Goal: Entertainment & Leisure: Consume media (video, audio)

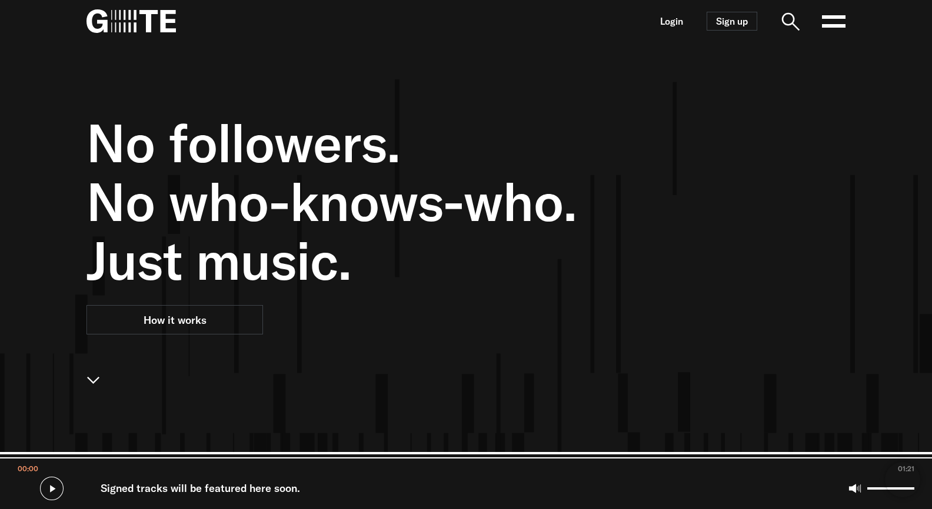
click at [822, 27] on rect at bounding box center [834, 26] width 24 height 4
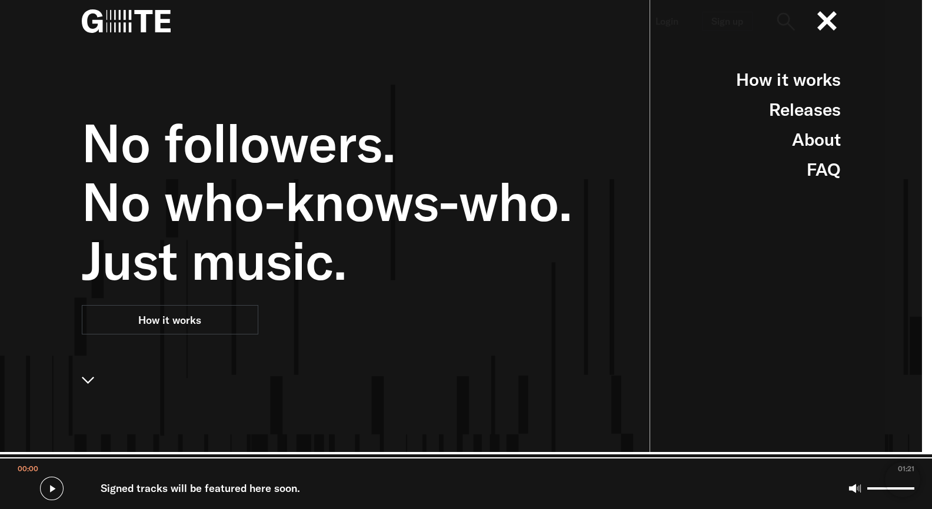
click at [528, 196] on span "No who-knows-who." at bounding box center [396, 201] width 629 height 59
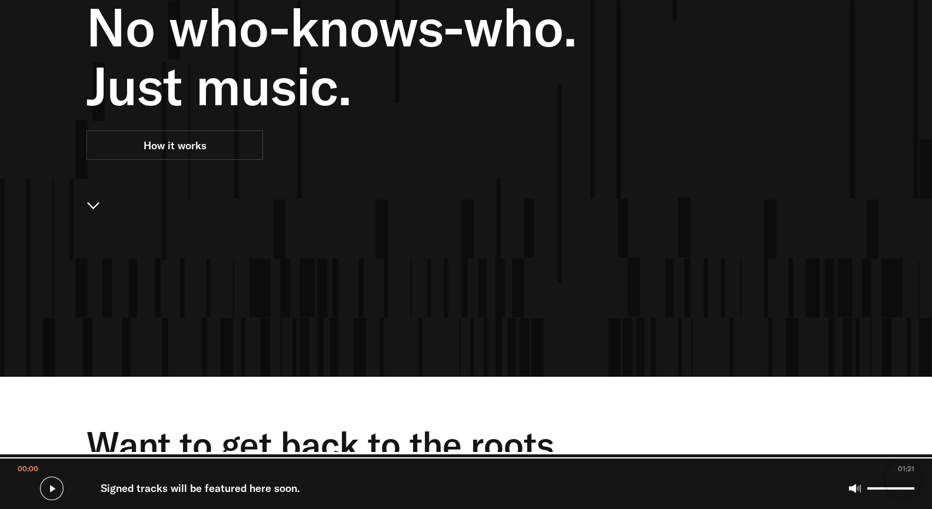
scroll to position [115, 0]
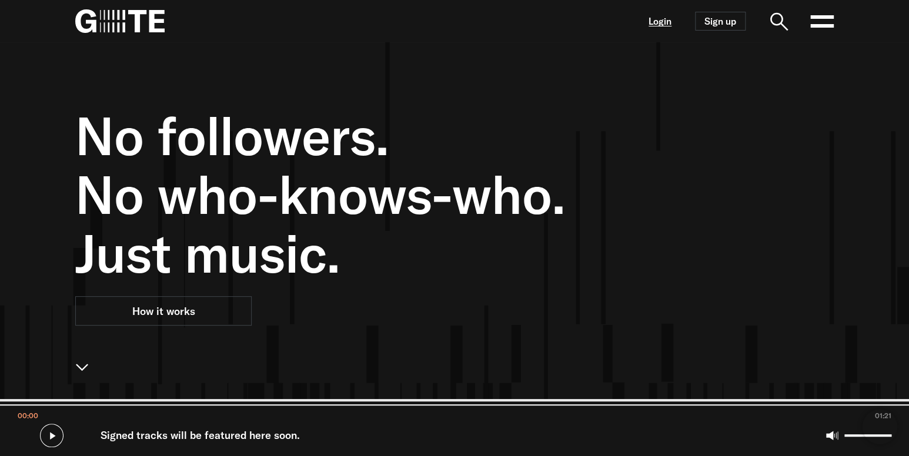
click at [664, 24] on link "Login" at bounding box center [660, 21] width 23 height 10
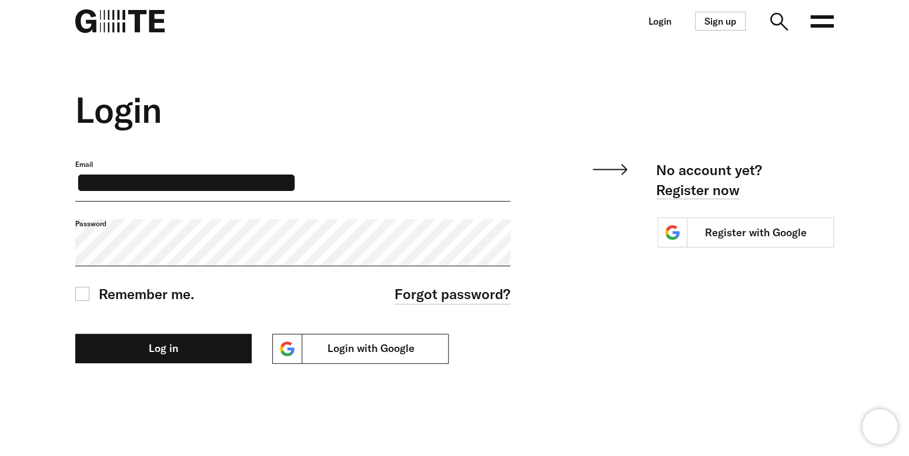
click at [346, 347] on link "Login with Google" at bounding box center [360, 349] width 176 height 30
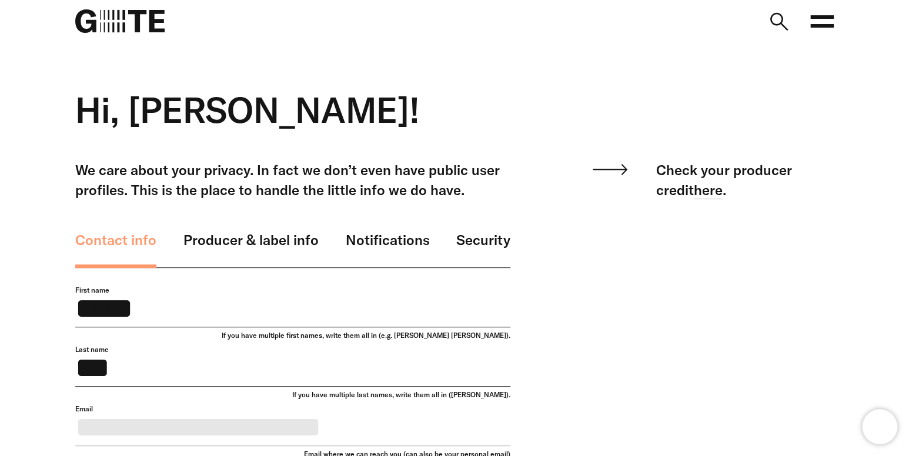
click at [821, 22] on icon at bounding box center [822, 21] width 24 height 24
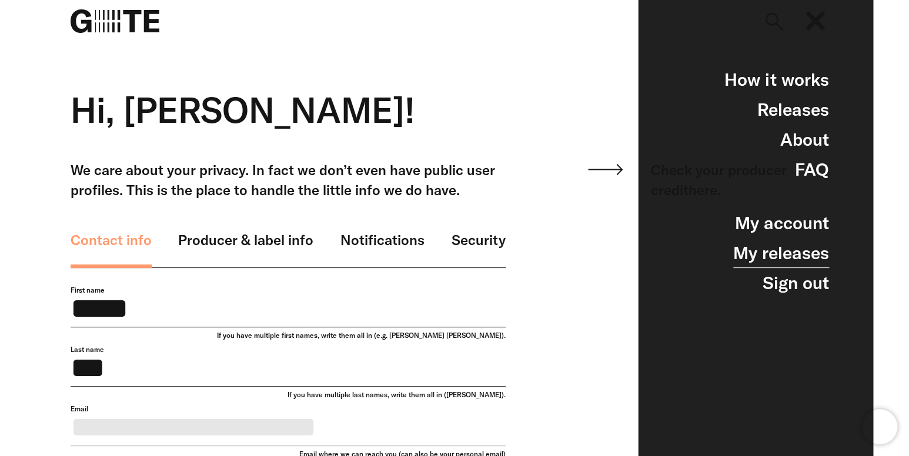
click at [800, 250] on link "My releases" at bounding box center [781, 253] width 96 height 30
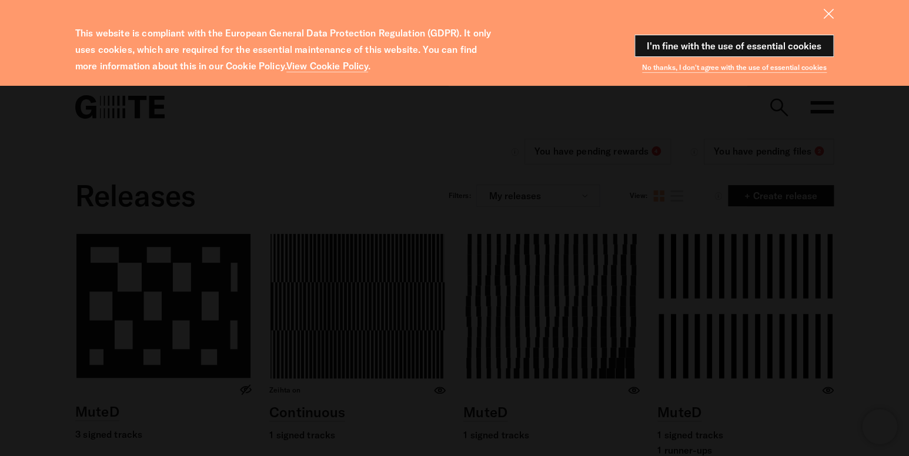
click at [730, 44] on button "I'm fine with the use of essential cookies" at bounding box center [734, 46] width 199 height 22
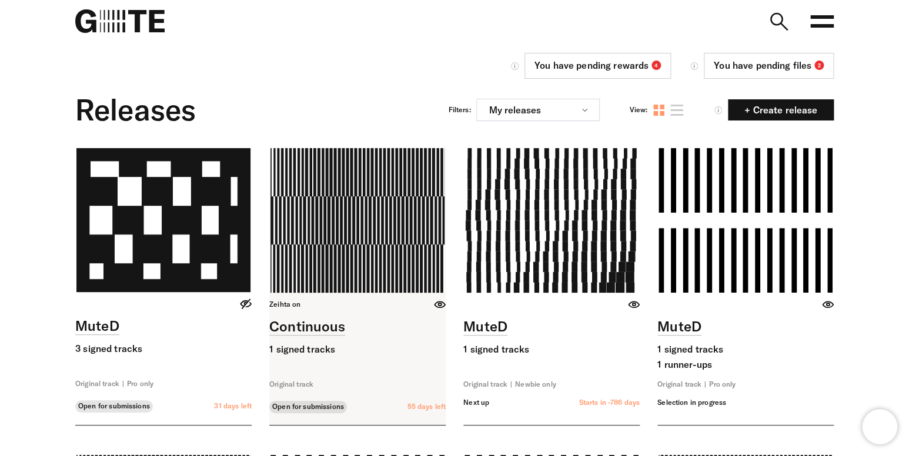
scroll to position [105, 0]
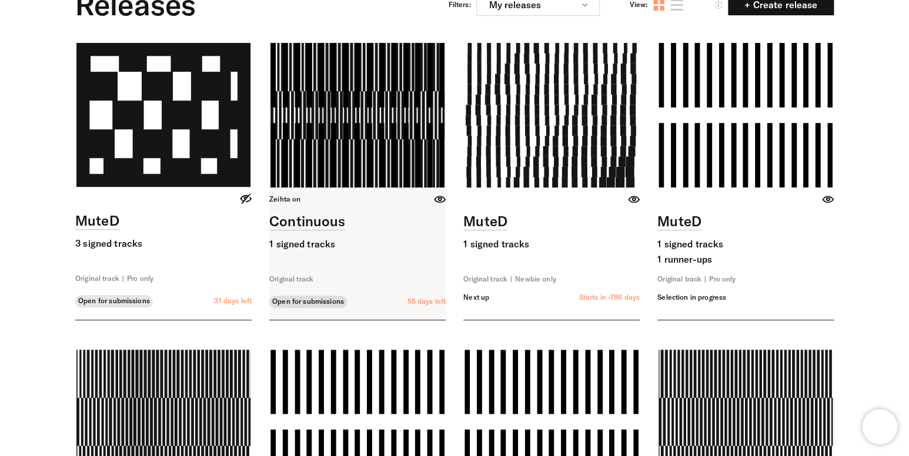
click at [376, 134] on link at bounding box center [357, 181] width 176 height 277
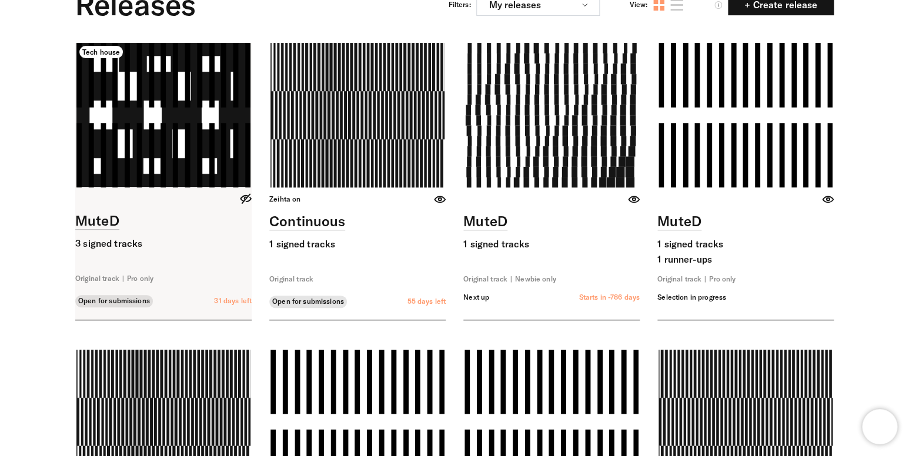
click at [222, 134] on link at bounding box center [163, 181] width 176 height 277
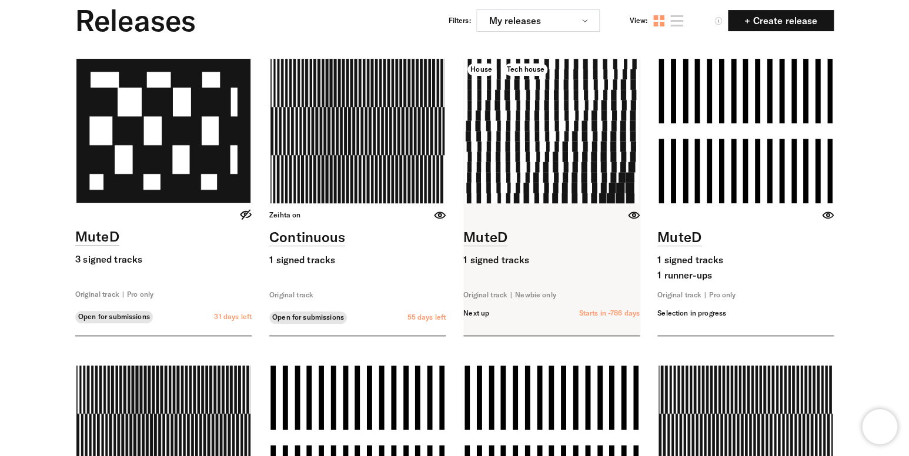
scroll to position [0, 0]
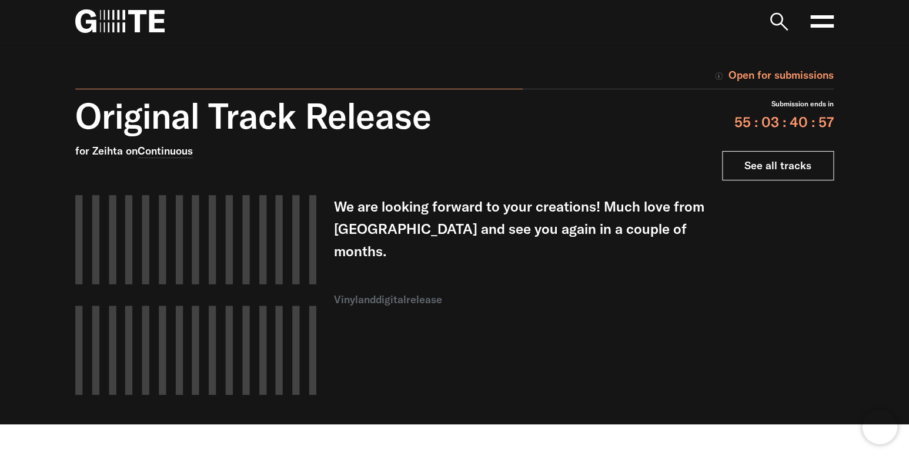
click at [758, 164] on link "See all tracks" at bounding box center [778, 165] width 112 height 29
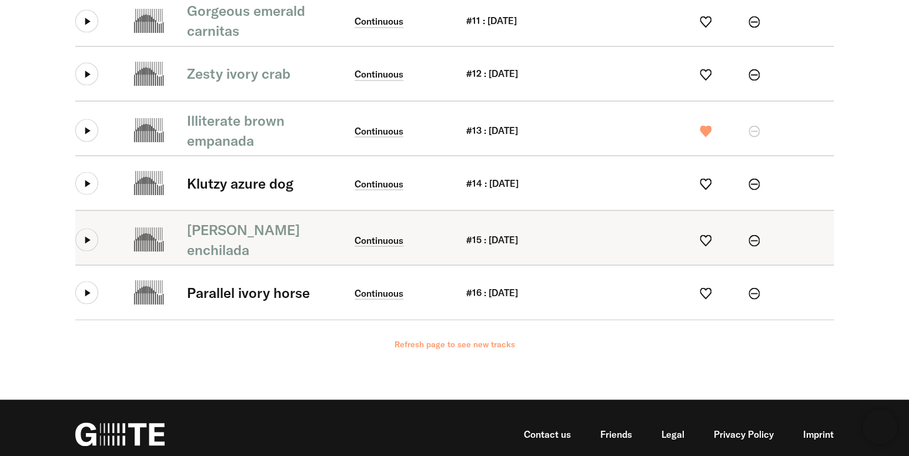
scroll to position [833, 0]
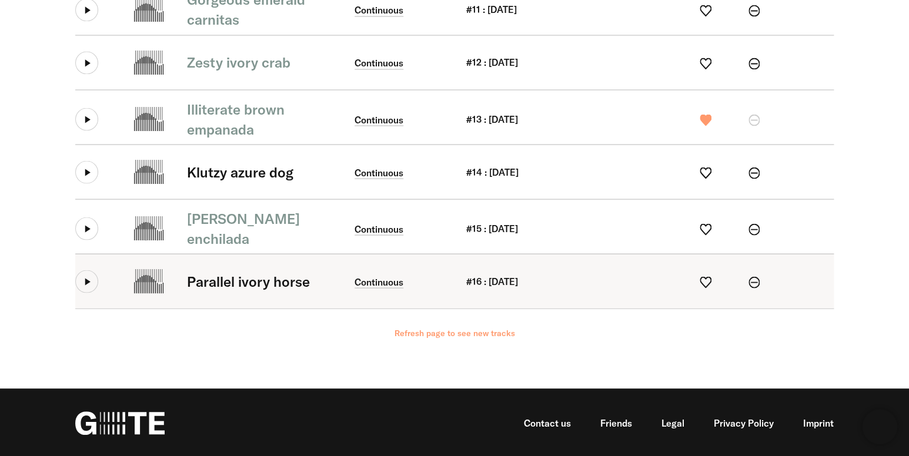
click at [90, 279] on icon at bounding box center [86, 281] width 23 height 23
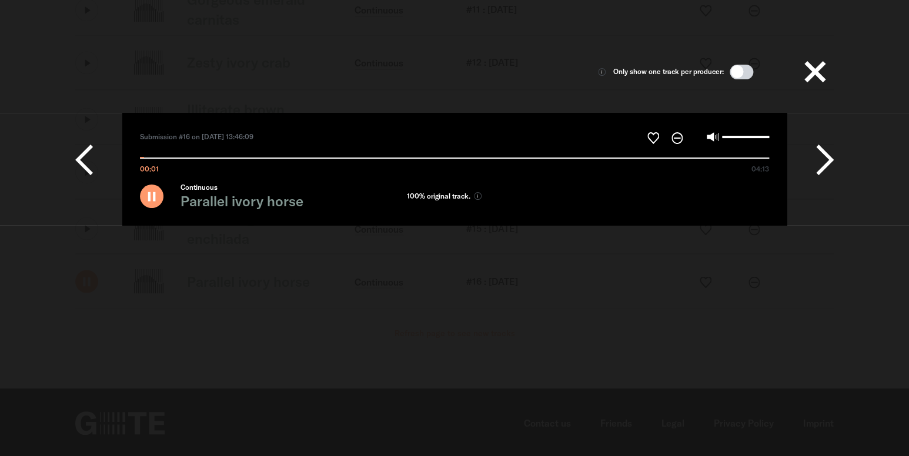
click at [830, 153] on icon at bounding box center [825, 159] width 18 height 35
click at [739, 74] on span at bounding box center [742, 72] width 24 height 15
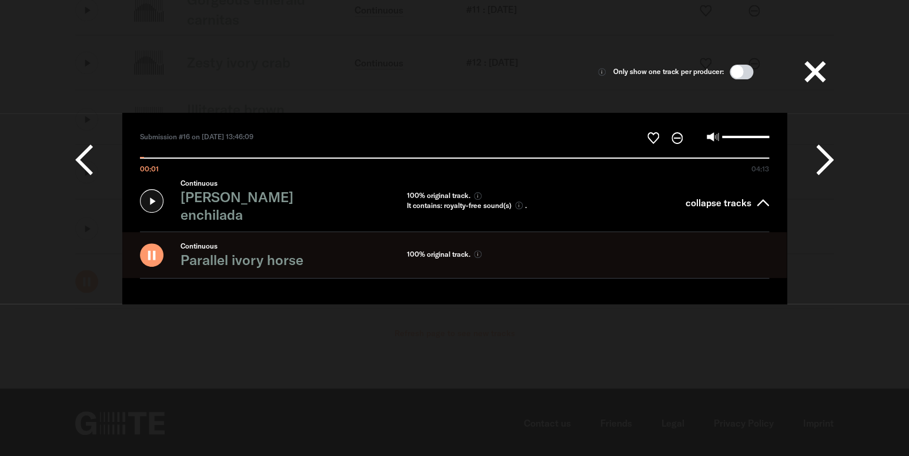
click at [828, 156] on icon at bounding box center [825, 159] width 18 height 35
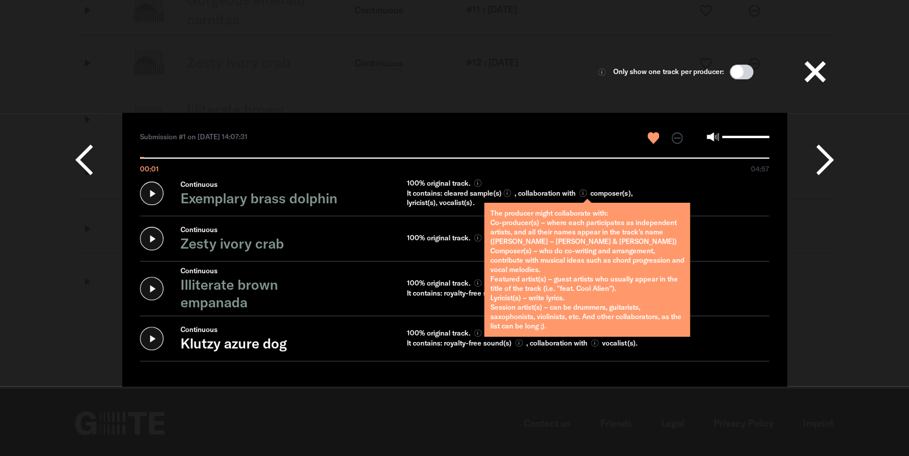
scroll to position [0, 0]
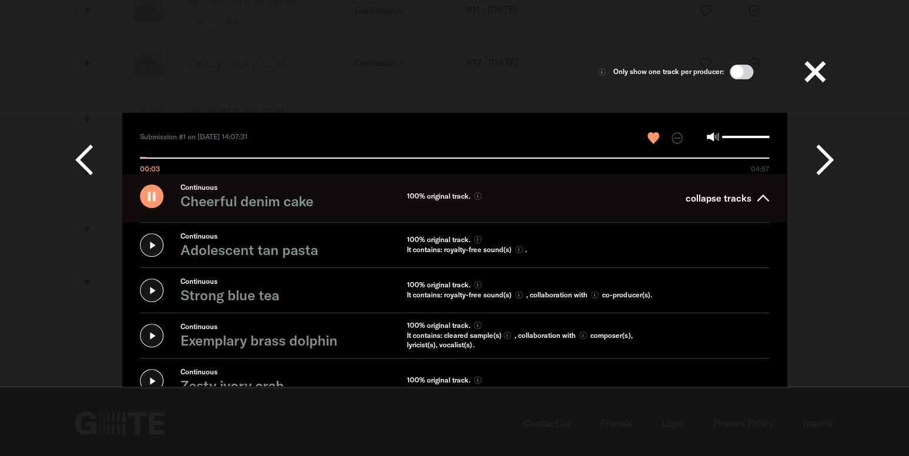
click at [836, 158] on div "Only show one track per producer: Submission #1 on [DATE] 14:07:31" at bounding box center [455, 199] width 806 height 375
click at [829, 161] on icon at bounding box center [825, 159] width 18 height 35
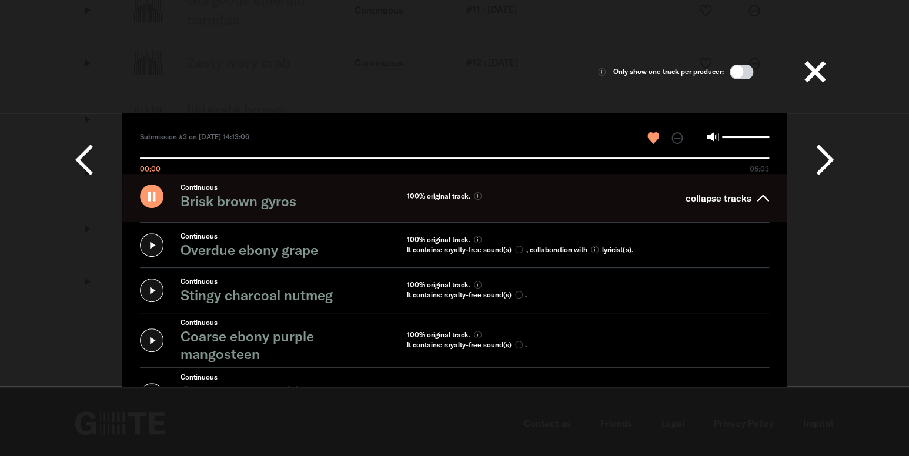
scroll to position [61, 0]
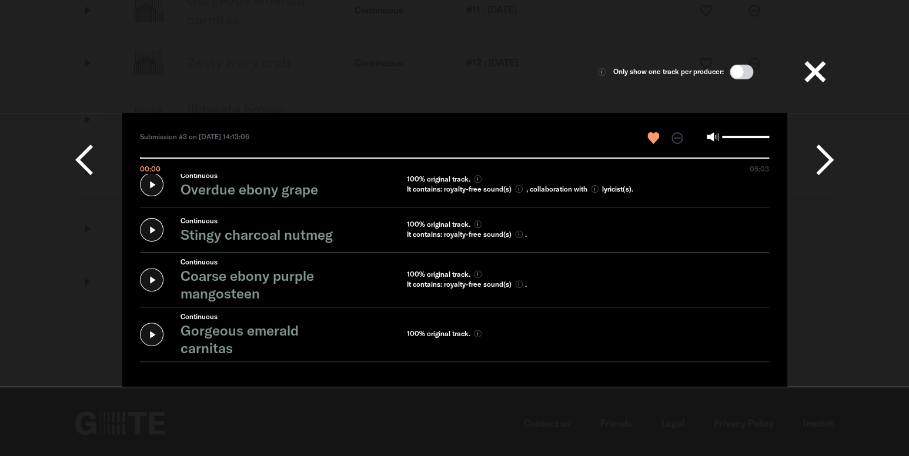
click at [823, 113] on div "Only show one track per producer: Submission #3 on [DATE] 14:13:06" at bounding box center [454, 219] width 759 height 333
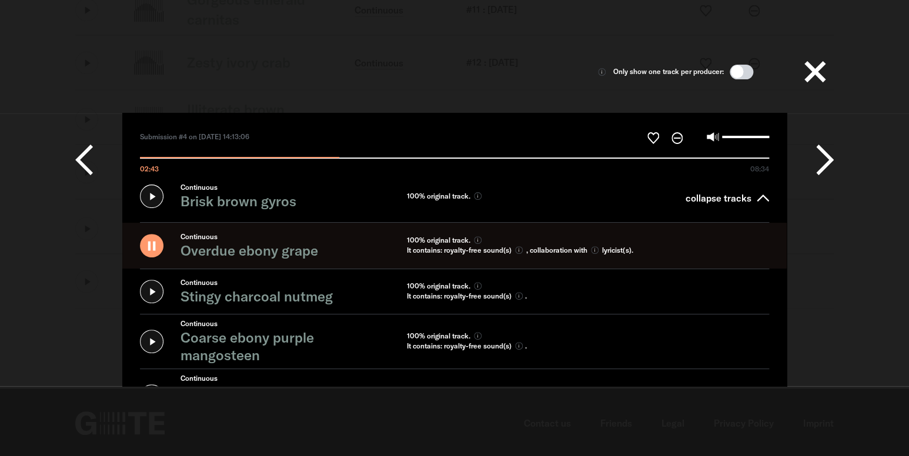
type input "*******"
